Goal: Information Seeking & Learning: Understand process/instructions

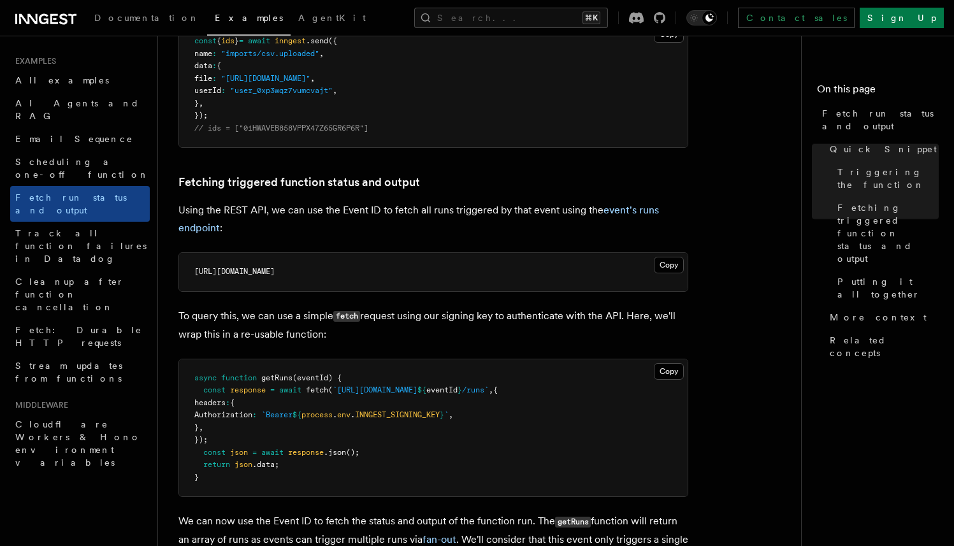
scroll to position [615, 0]
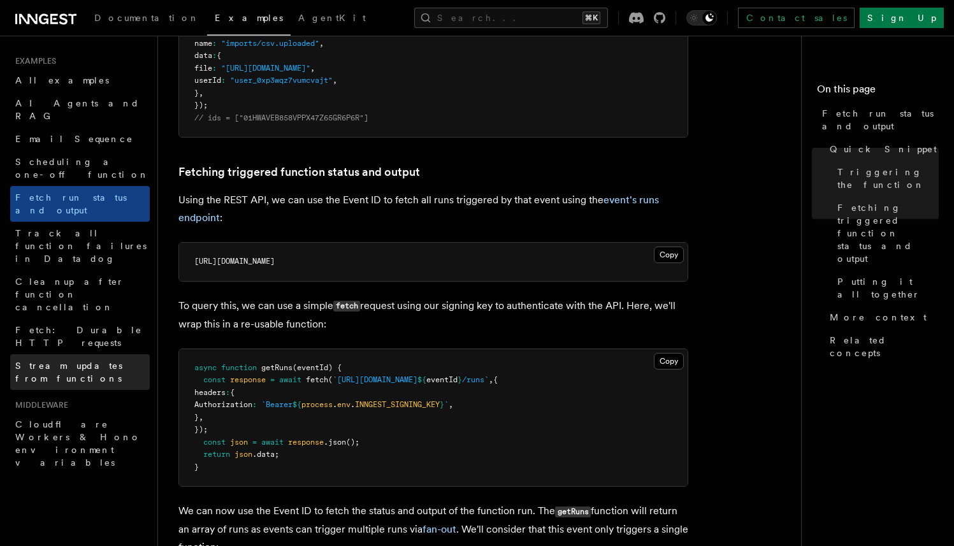
click at [117, 361] on span "Stream updates from functions" at bounding box center [68, 372] width 107 height 23
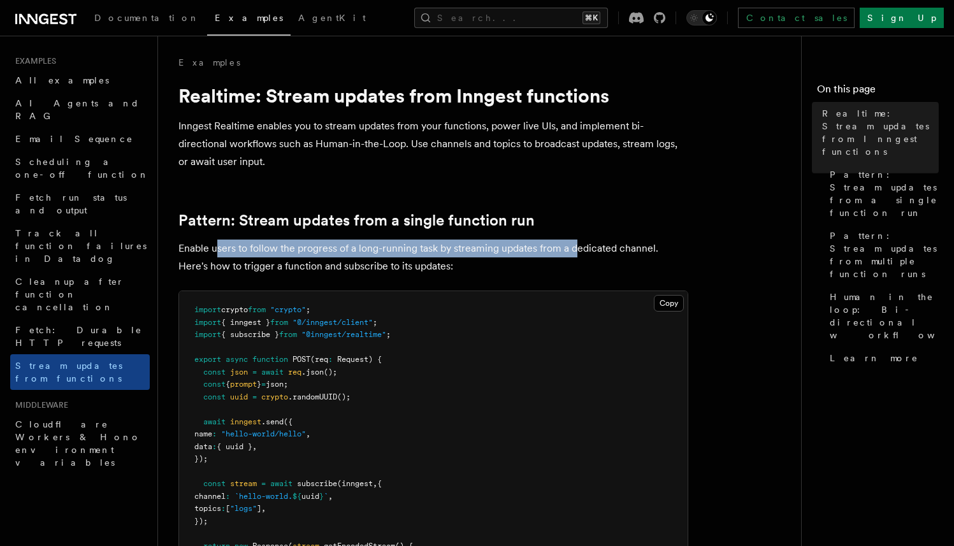
drag, startPoint x: 218, startPoint y: 247, endPoint x: 596, endPoint y: 249, distance: 378.1
click at [584, 249] on p "Enable users to follow the progress of a long-running task by streaming updates…" at bounding box center [434, 258] width 510 height 36
click at [596, 249] on p "Enable users to follow the progress of a long-running task by streaming updates…" at bounding box center [434, 258] width 510 height 36
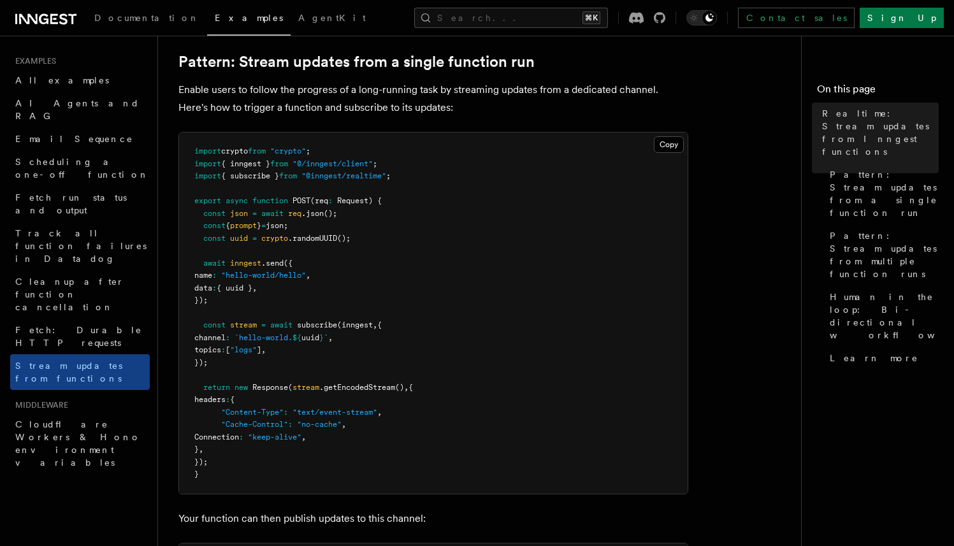
scroll to position [186, 0]
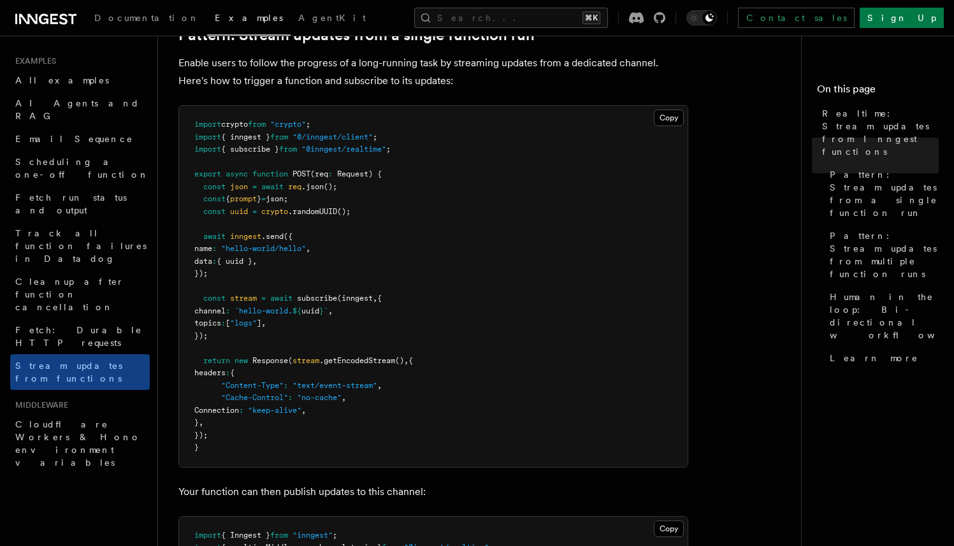
click at [311, 300] on span "subscribe" at bounding box center [317, 298] width 40 height 9
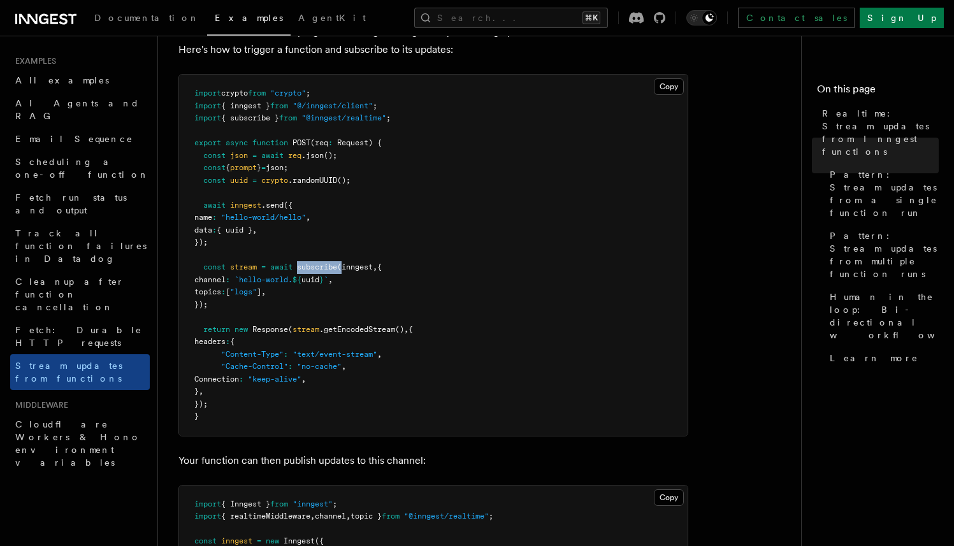
scroll to position [237, 0]
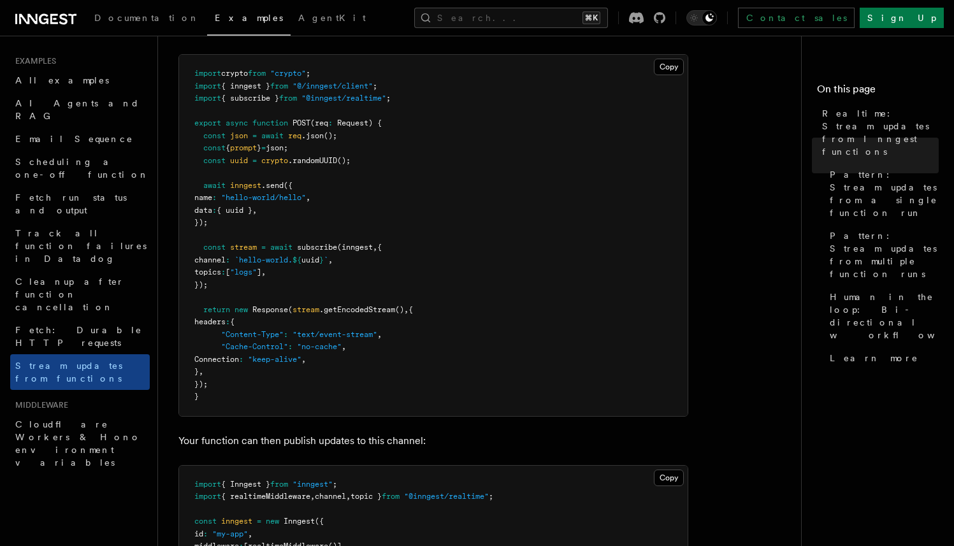
click at [328, 307] on span ".getEncodedStream" at bounding box center [357, 309] width 76 height 9
drag, startPoint x: 226, startPoint y: 284, endPoint x: 203, endPoint y: 252, distance: 39.7
click at [203, 252] on pre "import crypto from "crypto" ; import { inngest } from "@/inngest/client" ; impo…" at bounding box center [433, 235] width 509 height 361
click at [203, 252] on span at bounding box center [198, 247] width 9 height 9
drag, startPoint x: 411, startPoint y: 99, endPoint x: 194, endPoint y: 99, distance: 216.1
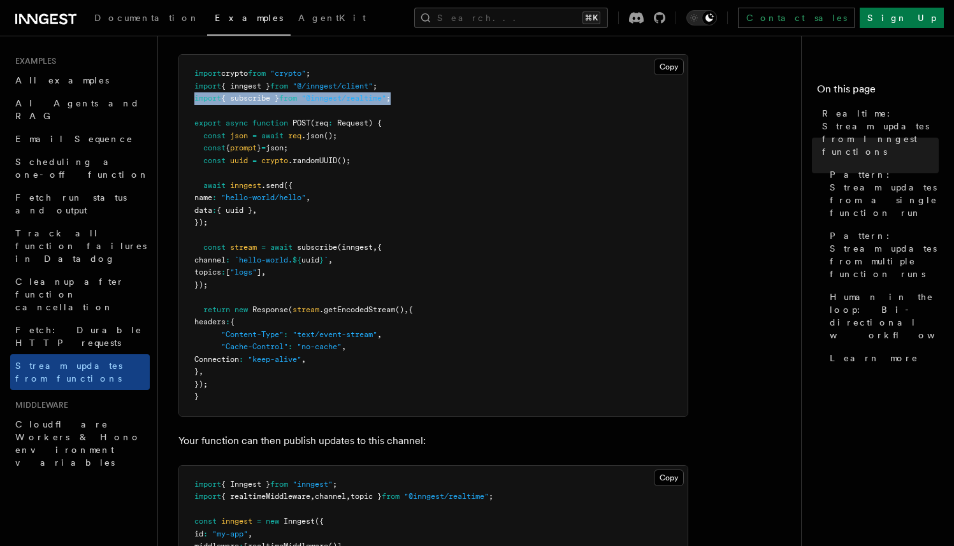
click at [194, 99] on pre "import crypto from "crypto" ; import { inngest } from "@/inngest/client" ; impo…" at bounding box center [433, 235] width 509 height 361
copy span "import { subscribe } from "@inngest/realtime" ;"
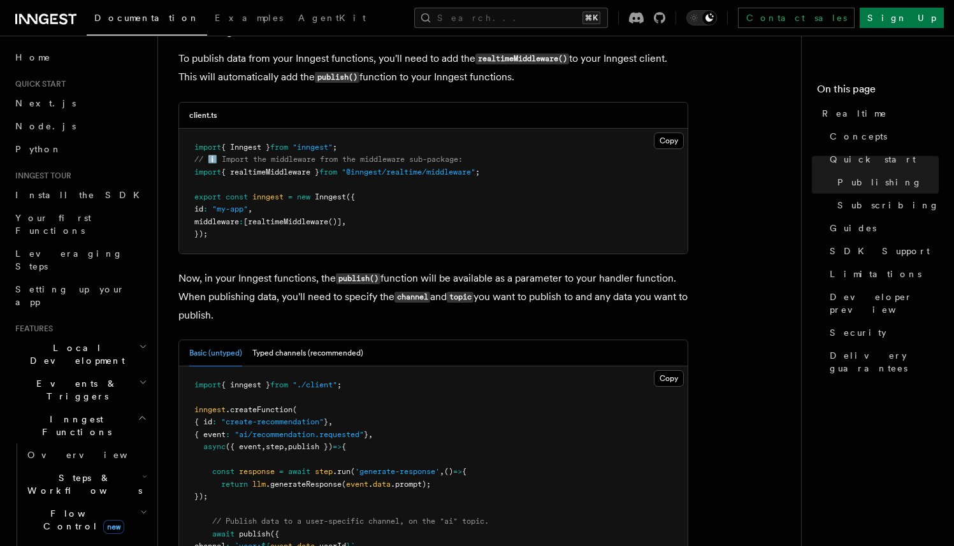
scroll to position [1006, 0]
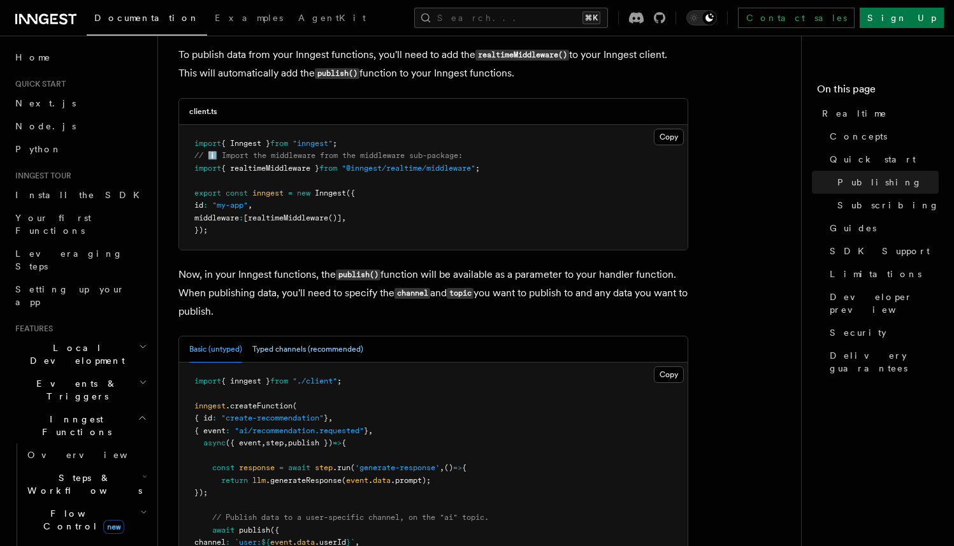
click at [296, 337] on button "Typed channels (recommended)" at bounding box center [307, 350] width 111 height 26
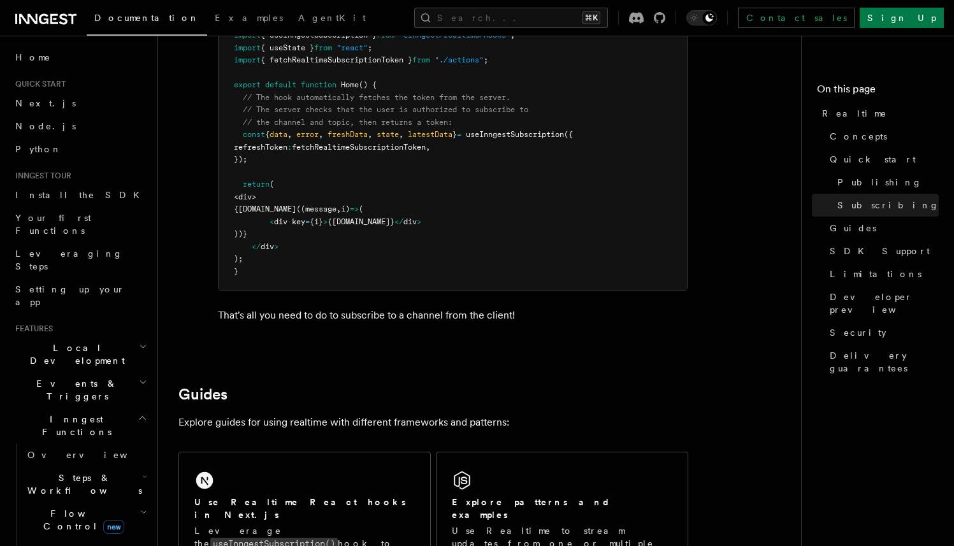
scroll to position [2810, 0]
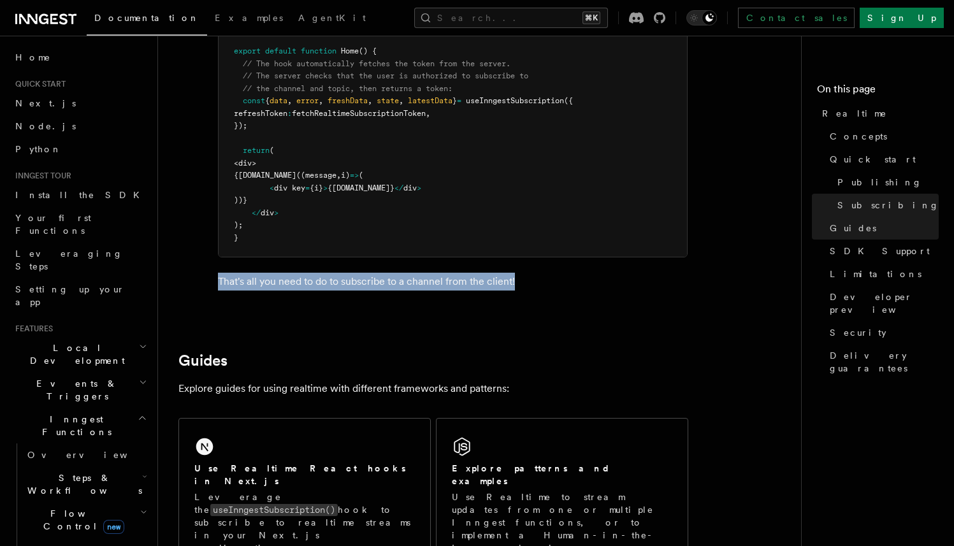
drag, startPoint x: 521, startPoint y: 275, endPoint x: 211, endPoint y: 253, distance: 310.7
click at [211, 253] on div "Subscribe to a channel Once you have a token, you can subscribe to a channel by…" at bounding box center [437, 52] width 501 height 508
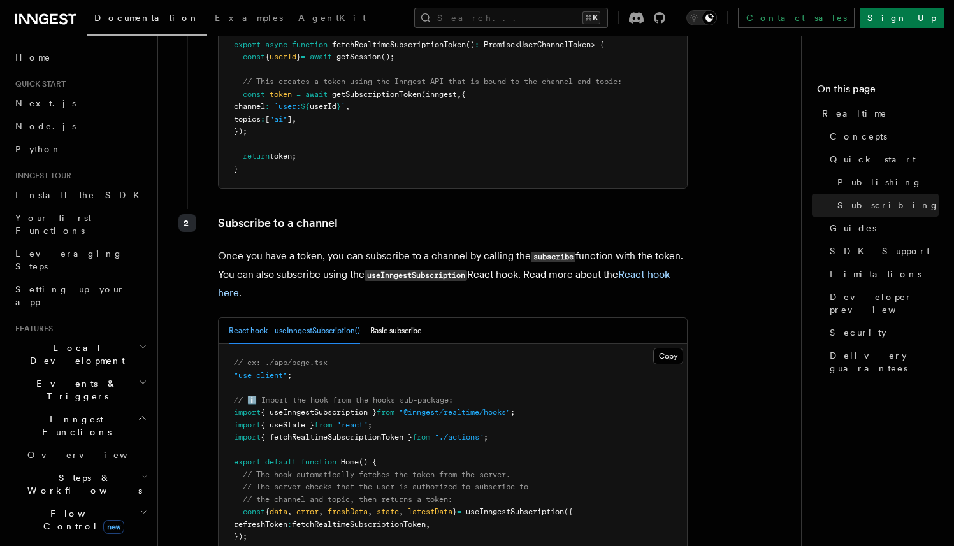
scroll to position [2392, 0]
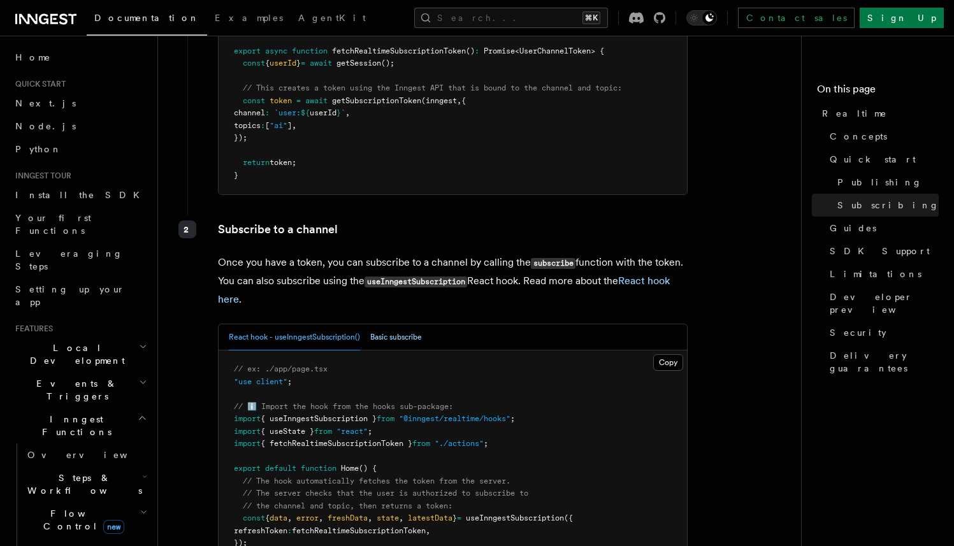
click at [397, 328] on button "Basic subscribe" at bounding box center [396, 338] width 52 height 26
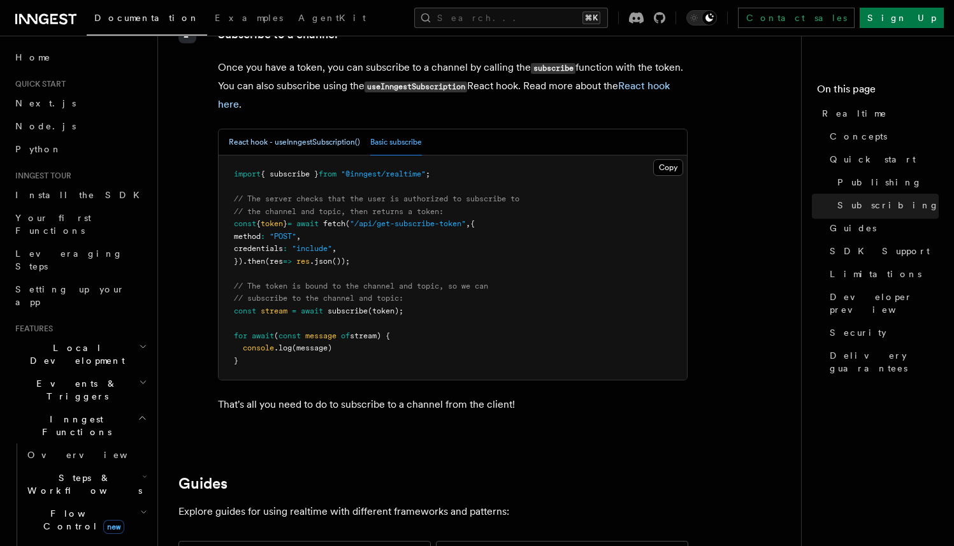
scroll to position [2592, 0]
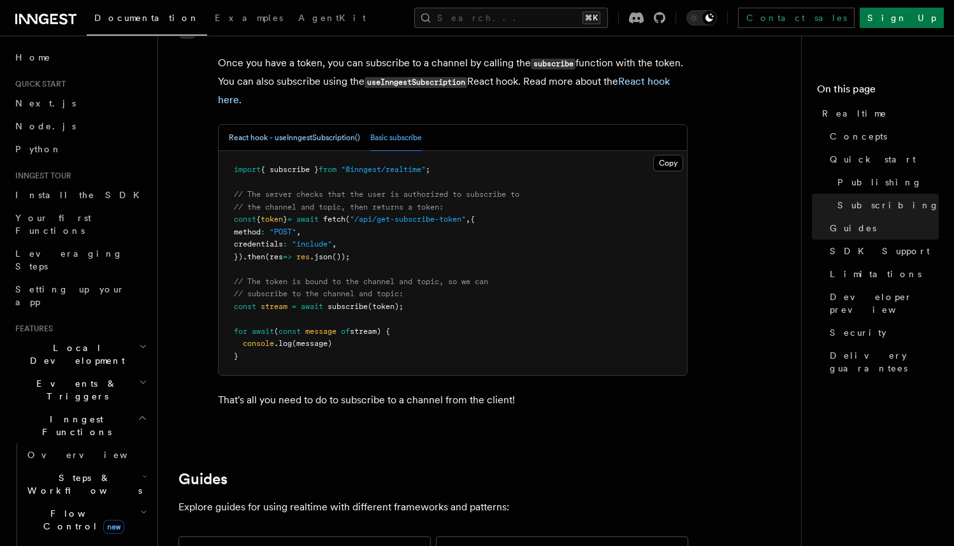
click at [314, 125] on button "React hook - useInngestSubscription()" at bounding box center [294, 138] width 131 height 26
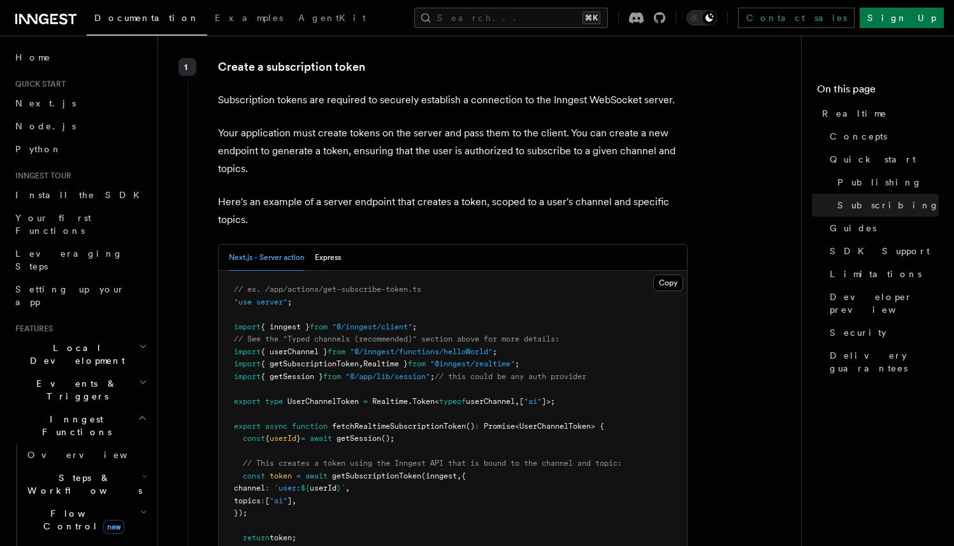
scroll to position [2011, 0]
